Goal: Task Accomplishment & Management: Manage account settings

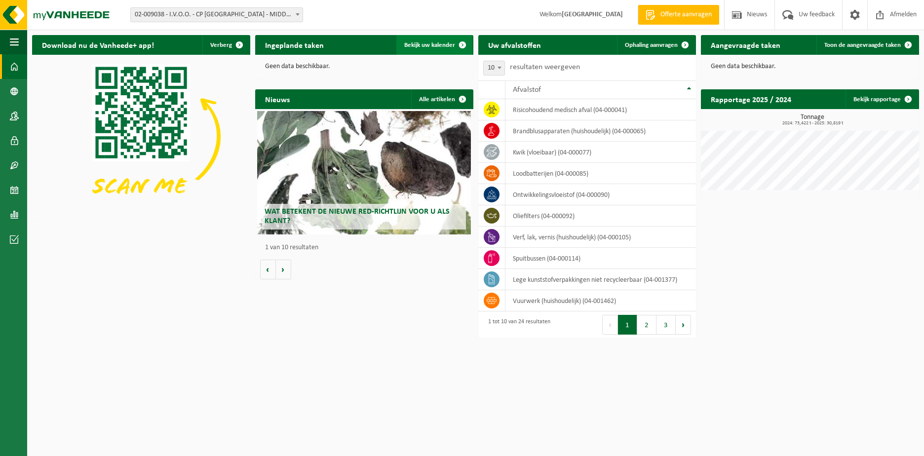
click at [422, 46] on span "Bekijk uw kalender" at bounding box center [429, 45] width 51 height 6
click at [902, 16] on span "Afmelden" at bounding box center [903, 14] width 32 height 29
